Goal: Use online tool/utility: Use online tool/utility

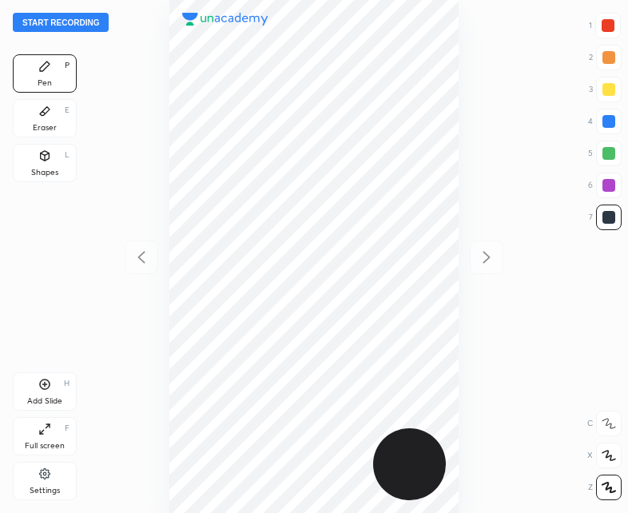
scroll to position [513, 372]
click at [59, 27] on button "Start recording" at bounding box center [61, 22] width 96 height 19
click at [53, 169] on div "Shapes" at bounding box center [44, 173] width 27 height 8
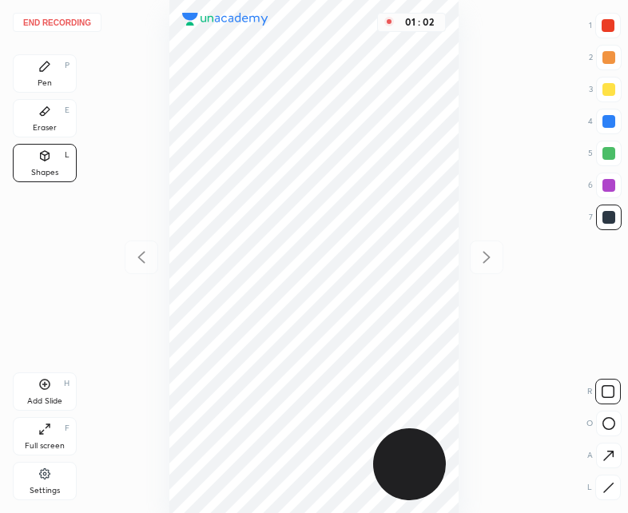
click at [63, 70] on div "Pen P" at bounding box center [45, 73] width 64 height 38
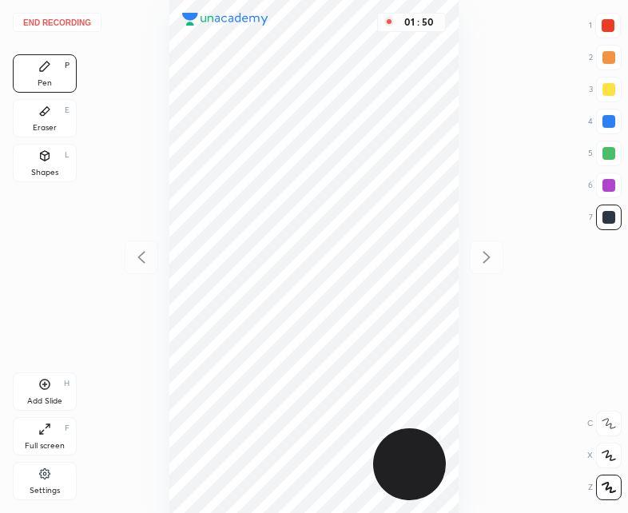
click at [38, 384] on div "Add Slide H" at bounding box center [45, 391] width 64 height 38
click at [463, 104] on div "02 : 03" at bounding box center [314, 256] width 372 height 513
click at [140, 260] on icon at bounding box center [141, 257] width 19 height 19
click at [498, 252] on div at bounding box center [487, 257] width 34 height 34
click at [137, 265] on icon at bounding box center [141, 257] width 19 height 19
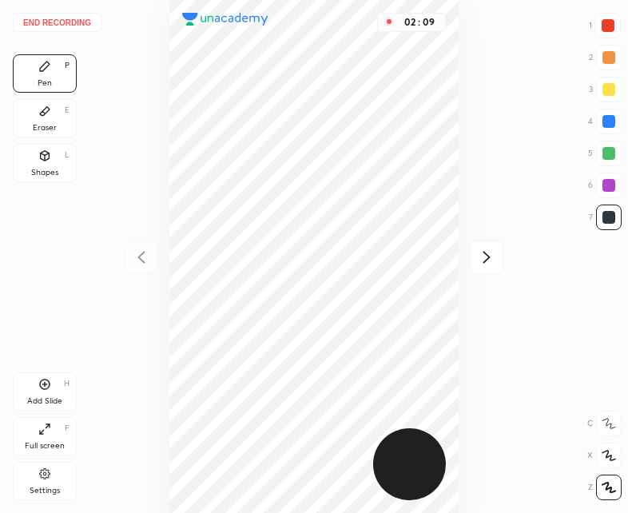
click at [492, 249] on icon at bounding box center [486, 257] width 19 height 19
click at [136, 260] on icon at bounding box center [141, 257] width 19 height 19
click at [490, 253] on icon at bounding box center [486, 257] width 19 height 19
click at [149, 264] on icon at bounding box center [141, 257] width 19 height 19
click at [479, 258] on icon at bounding box center [486, 257] width 19 height 19
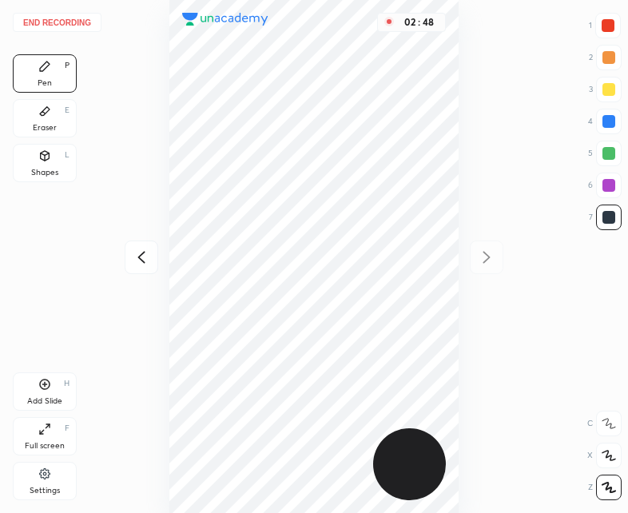
click at [143, 257] on icon at bounding box center [141, 257] width 19 height 19
click at [481, 253] on icon at bounding box center [486, 257] width 19 height 19
click at [43, 393] on div "Add Slide H" at bounding box center [45, 391] width 64 height 38
click at [50, 389] on icon at bounding box center [44, 384] width 13 height 13
click at [131, 251] on div at bounding box center [142, 257] width 34 height 34
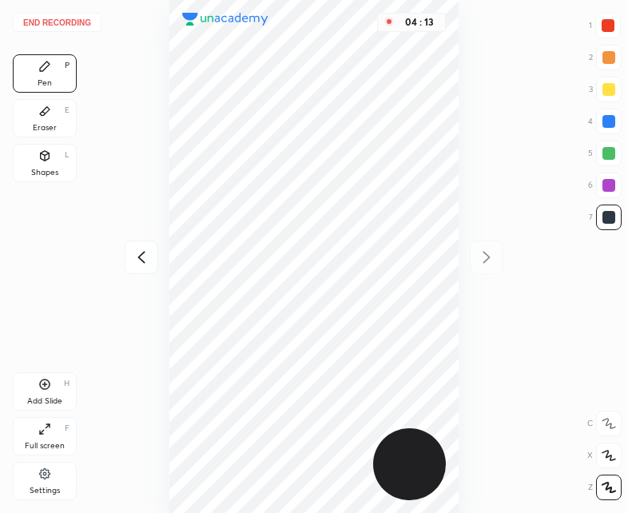
click at [136, 259] on icon at bounding box center [141, 257] width 19 height 19
click at [138, 259] on icon at bounding box center [141, 257] width 19 height 19
click at [490, 258] on icon at bounding box center [486, 257] width 19 height 19
click at [486, 256] on icon at bounding box center [486, 257] width 19 height 19
click at [485, 254] on icon at bounding box center [486, 258] width 7 height 12
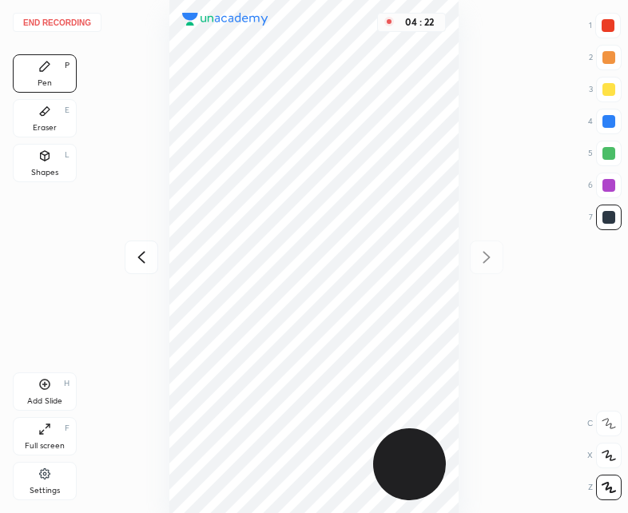
click at [135, 253] on icon at bounding box center [141, 257] width 19 height 19
click at [139, 257] on icon at bounding box center [141, 258] width 7 height 12
click at [142, 266] on icon at bounding box center [141, 257] width 19 height 19
click at [477, 256] on icon at bounding box center [486, 257] width 19 height 19
click at [479, 256] on icon at bounding box center [486, 257] width 19 height 19
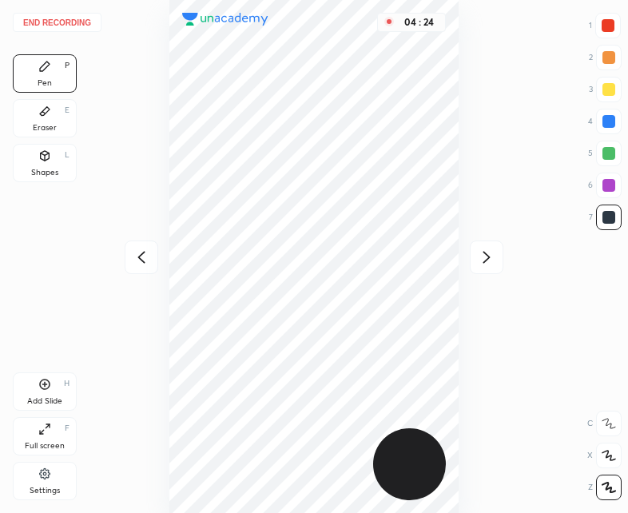
click at [483, 256] on icon at bounding box center [486, 257] width 19 height 19
click at [145, 258] on icon at bounding box center [141, 257] width 19 height 19
click at [138, 255] on icon at bounding box center [141, 257] width 19 height 19
click at [145, 256] on icon at bounding box center [141, 257] width 19 height 19
click at [488, 258] on icon at bounding box center [486, 258] width 7 height 12
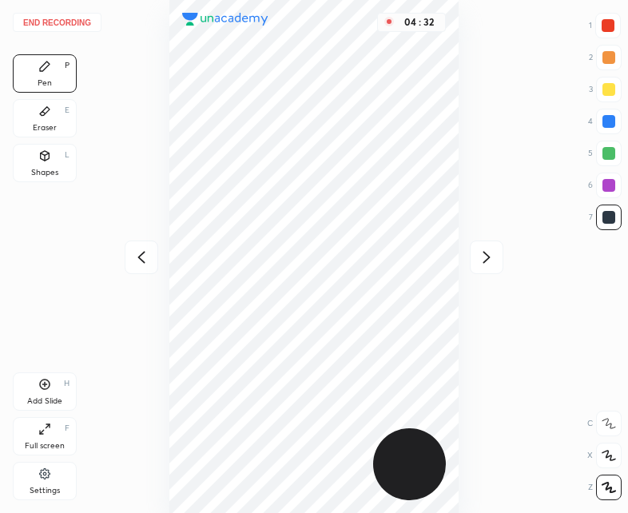
click at [481, 256] on icon at bounding box center [486, 257] width 19 height 19
click at [139, 264] on icon at bounding box center [141, 257] width 19 height 19
click at [142, 261] on icon at bounding box center [141, 258] width 7 height 12
click at [145, 262] on icon at bounding box center [141, 257] width 19 height 19
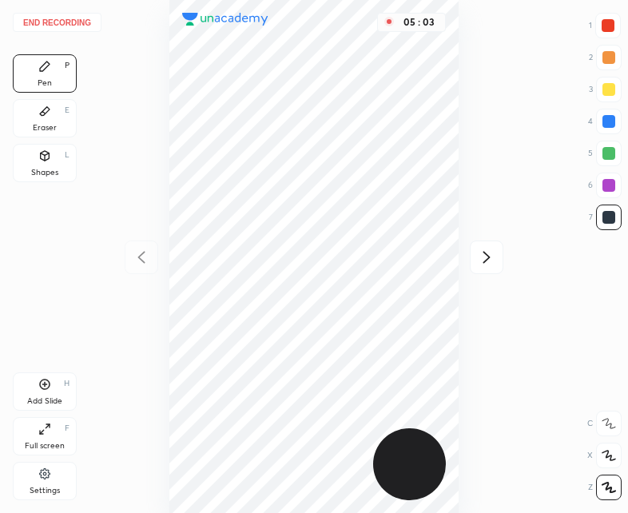
click at [149, 260] on div "05 : 03" at bounding box center [314, 256] width 372 height 513
click at [485, 256] on icon at bounding box center [486, 257] width 19 height 19
click at [486, 257] on icon at bounding box center [486, 257] width 19 height 19
click at [493, 259] on icon at bounding box center [486, 257] width 19 height 19
click at [493, 260] on div "05 : 14" at bounding box center [314, 256] width 372 height 513
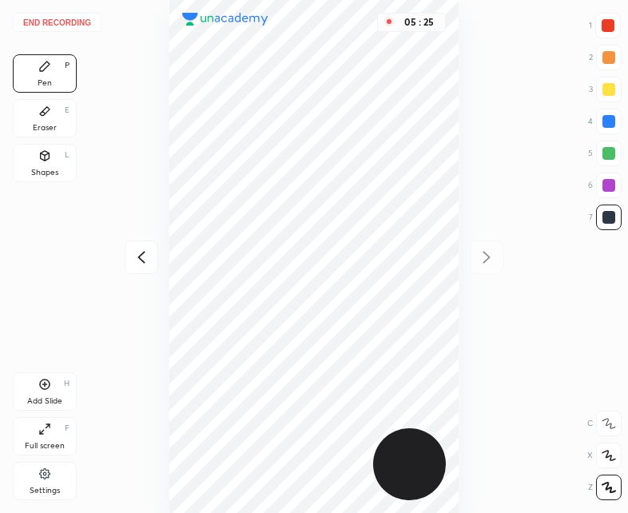
click at [55, 18] on button "End recording" at bounding box center [57, 22] width 89 height 19
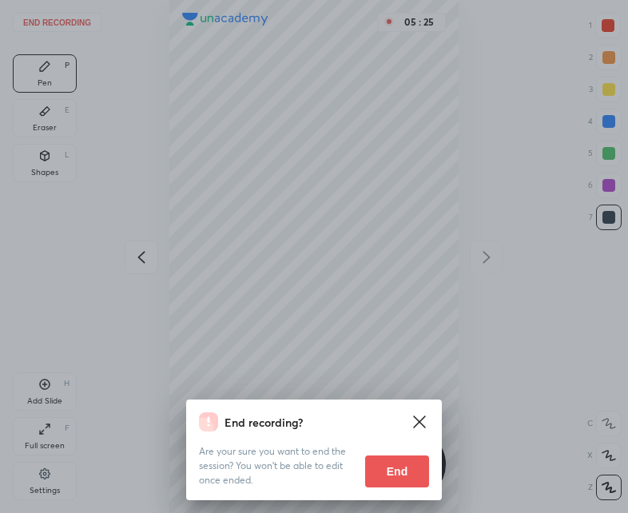
click at [399, 463] on button "End" at bounding box center [397, 471] width 64 height 32
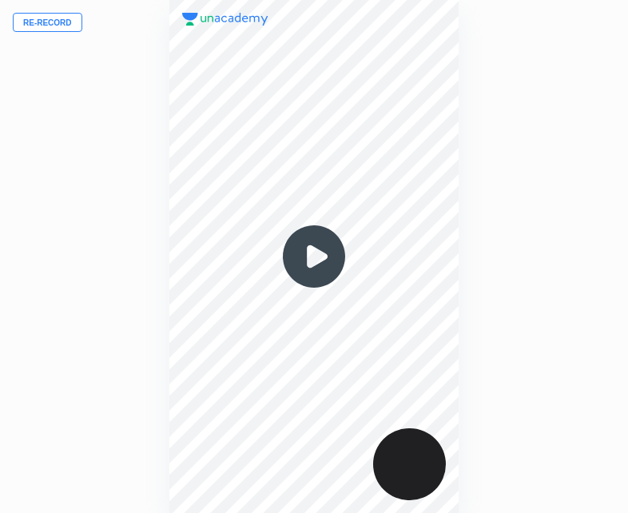
click at [317, 262] on img at bounding box center [314, 256] width 77 height 77
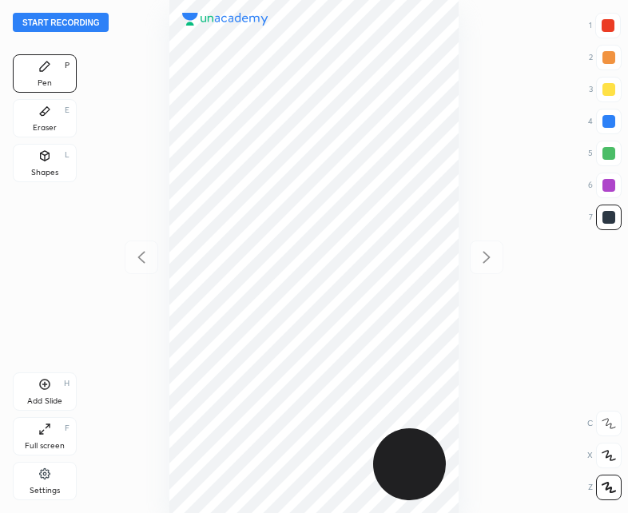
scroll to position [513, 372]
click at [64, 160] on div "Shapes L" at bounding box center [45, 163] width 64 height 38
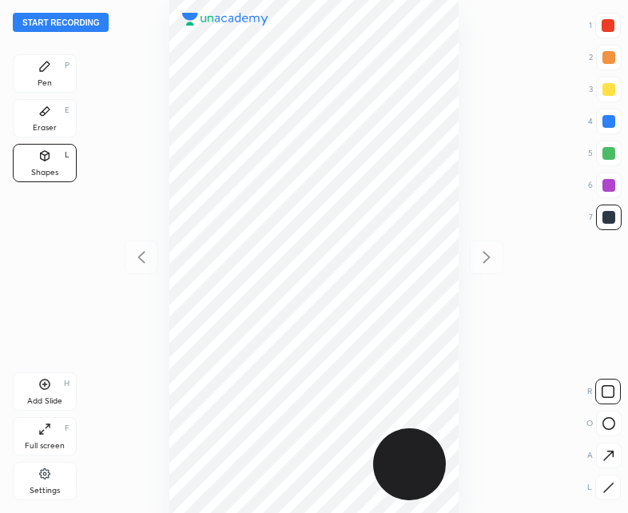
click at [52, 71] on div "Pen P" at bounding box center [45, 73] width 64 height 38
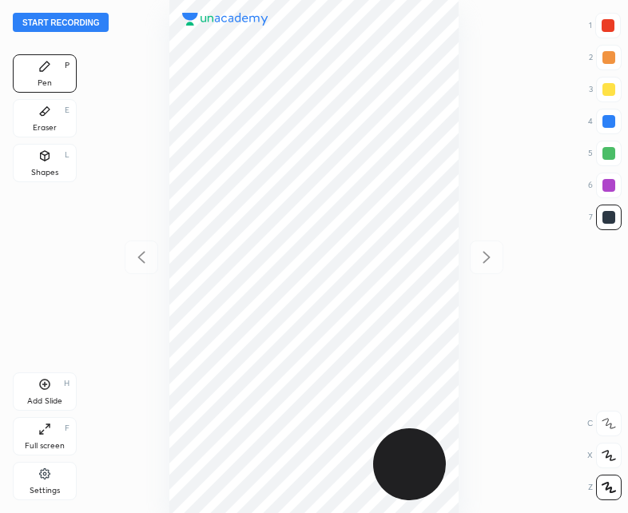
click at [615, 25] on div at bounding box center [608, 26] width 26 height 26
